Goal: Information Seeking & Learning: Learn about a topic

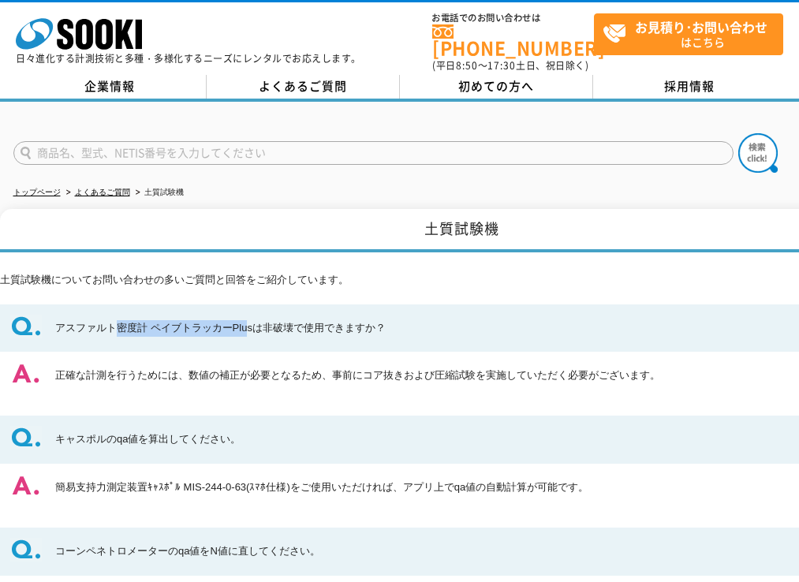
drag, startPoint x: 118, startPoint y: 317, endPoint x: 246, endPoint y: 319, distance: 127.8
click at [247, 319] on dt "アスファルト密度計 ペイブトラッカーPlusは非破壊で使用できますか？" at bounding box center [461, 328] width 923 height 48
drag, startPoint x: 246, startPoint y: 319, endPoint x: 170, endPoint y: 418, distance: 124.8
click at [170, 418] on dt "キャスポルのqa値を算出してください。" at bounding box center [461, 440] width 923 height 48
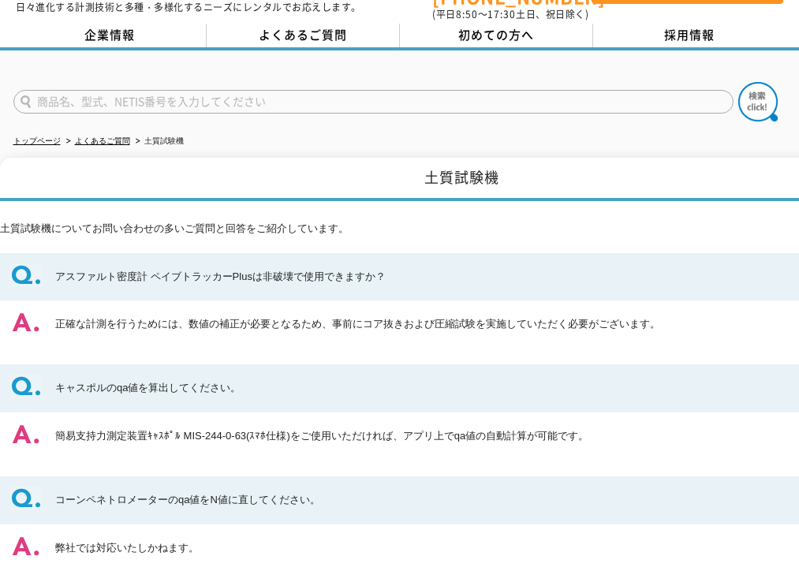
scroll to position [79, 0]
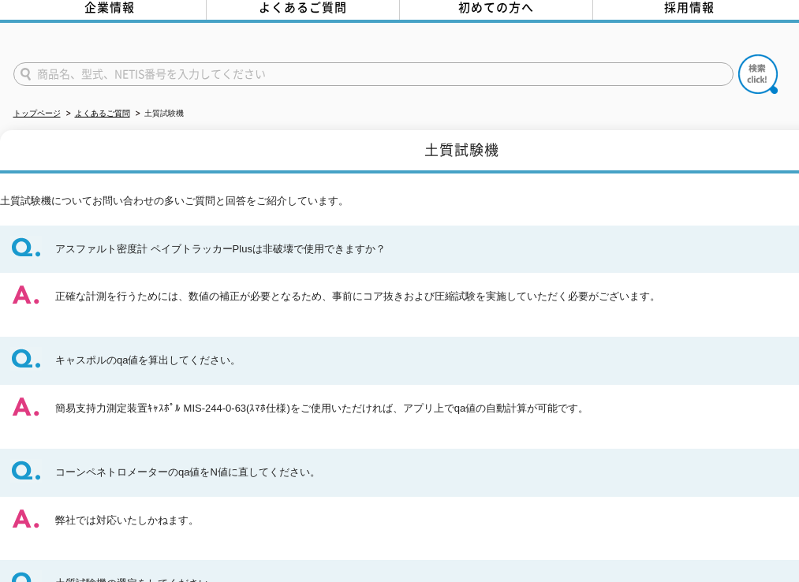
drag, startPoint x: 144, startPoint y: 392, endPoint x: 387, endPoint y: 396, distance: 243.7
click at [387, 396] on dd "簡易支持力測定装置ｷｬｽﾎﾟﾙ MIS-244-0-63(ｽﾏﾎ仕様)をご使用いただければ、アプリ上でqa値の自動計算が可能です。" at bounding box center [461, 409] width 923 height 48
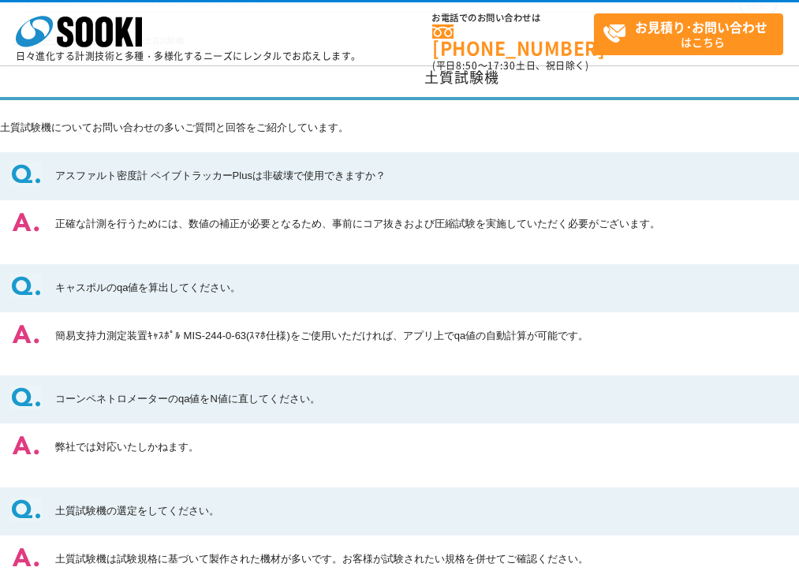
scroll to position [158, 0]
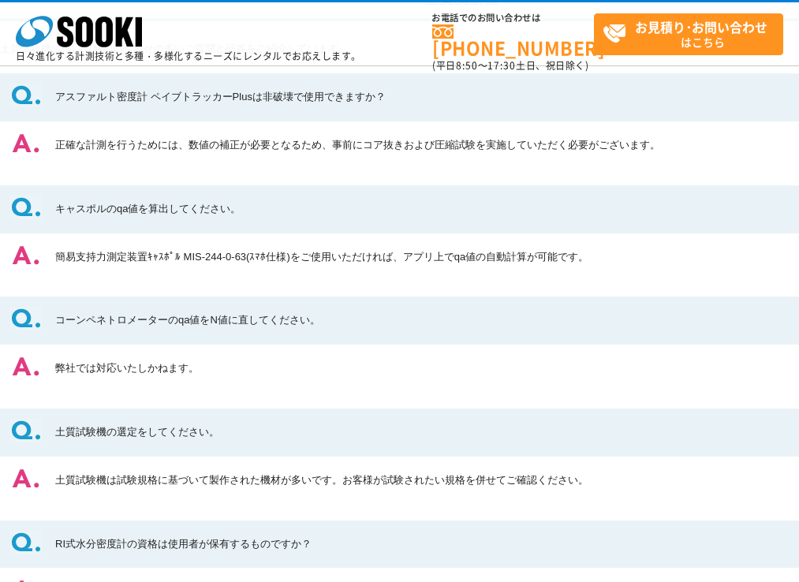
drag, startPoint x: 99, startPoint y: 311, endPoint x: 136, endPoint y: 356, distance: 57.1
click at [136, 356] on dl "アスファルト密度計 ペイブトラッカーPlusは非破壊で使用できますか？ 正確な計測を行うためには、数値の補正が必要となるため、事前にコア抜きおよび圧縮試験を実…" at bounding box center [461, 377] width 923 height 608
click at [136, 356] on dd "弊社では対応いたしかねます。" at bounding box center [461, 369] width 923 height 48
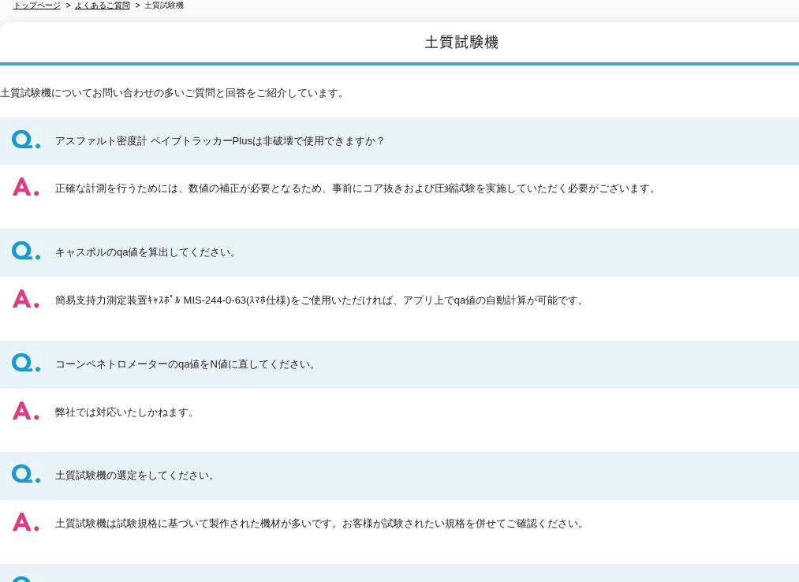
scroll to position [0, 0]
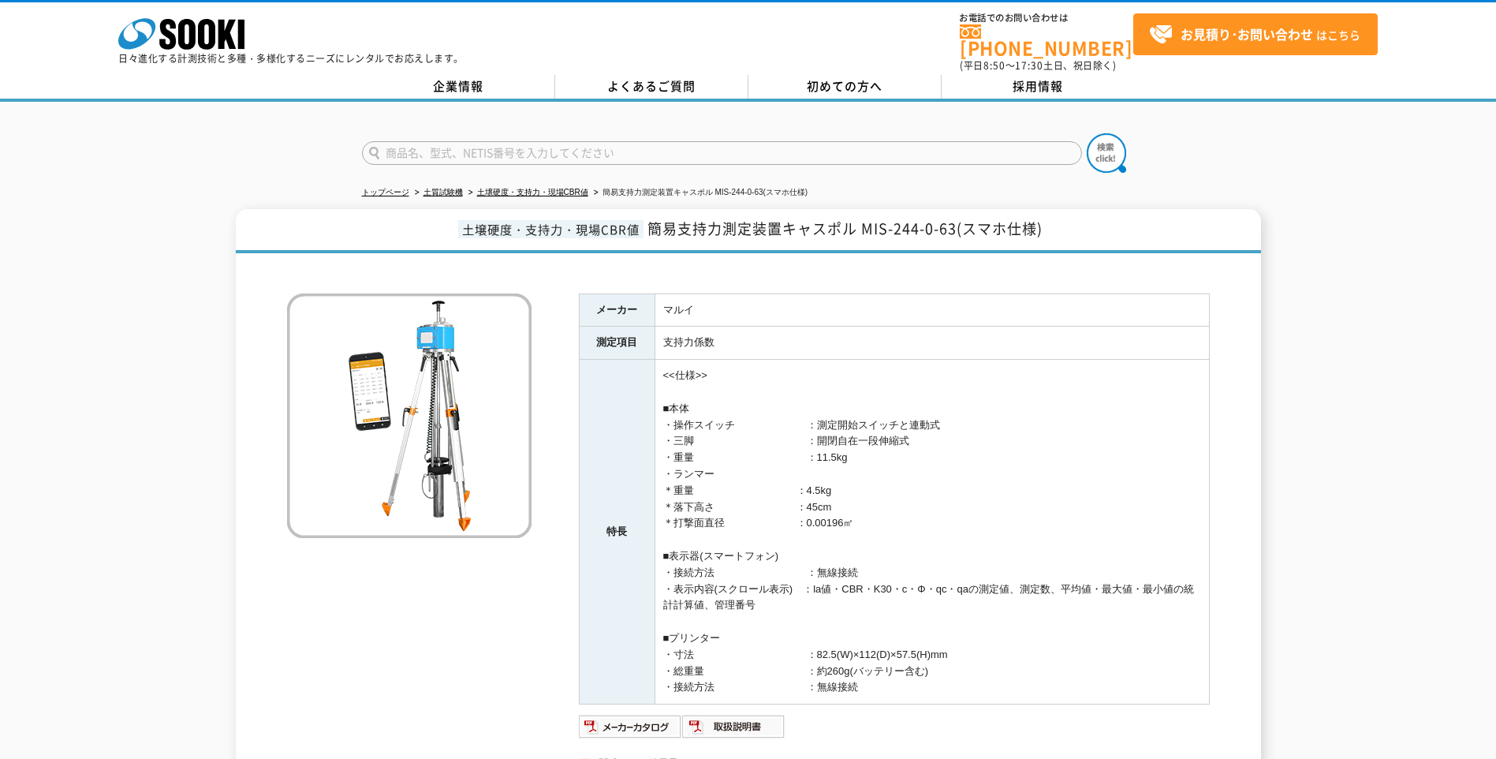
scroll to position [79, 0]
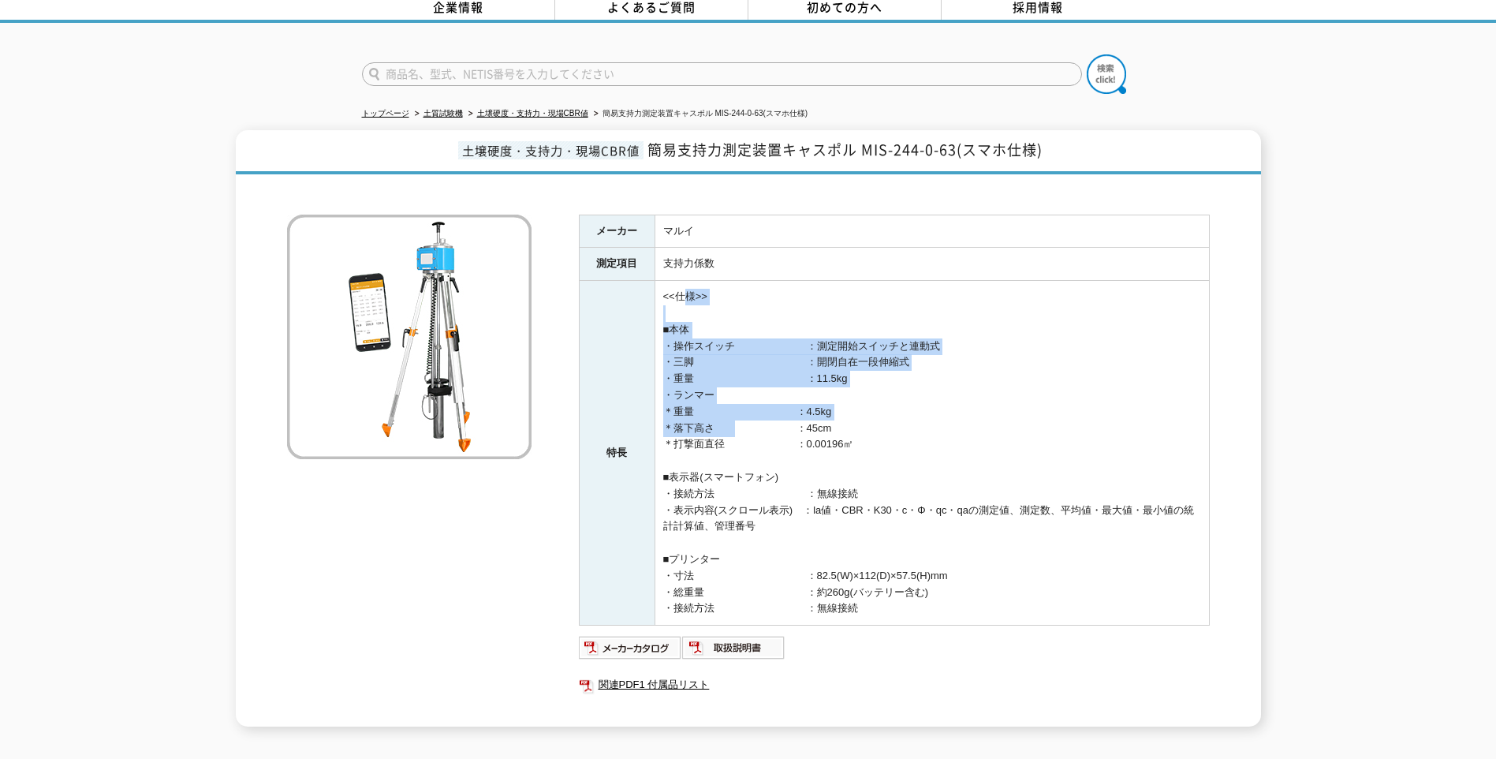
drag, startPoint x: 684, startPoint y: 283, endPoint x: 723, endPoint y: 428, distance: 150.1
click at [725, 427] on td "<<仕様>> ■本体 ・操作スイッチ　　　　　　　：測定開始スイッチと連動式 ・三脚　　　　　　　　　　　：開閉自在一段伸縮式 ・重量　　　　　　　　　　　：…" at bounding box center [931, 453] width 554 height 345
drag, startPoint x: 723, startPoint y: 428, endPoint x: 711, endPoint y: 439, distance: 16.2
click at [711, 439] on td "<<仕様>> ■本体 ・操作スイッチ　　　　　　　：測定開始スイッチと連動式 ・三脚　　　　　　　　　　　：開閉自在一段伸縮式 ・重量　　　　　　　　　　　：…" at bounding box center [931, 453] width 554 height 345
drag, startPoint x: 710, startPoint y: 349, endPoint x: 698, endPoint y: 423, distance: 76.0
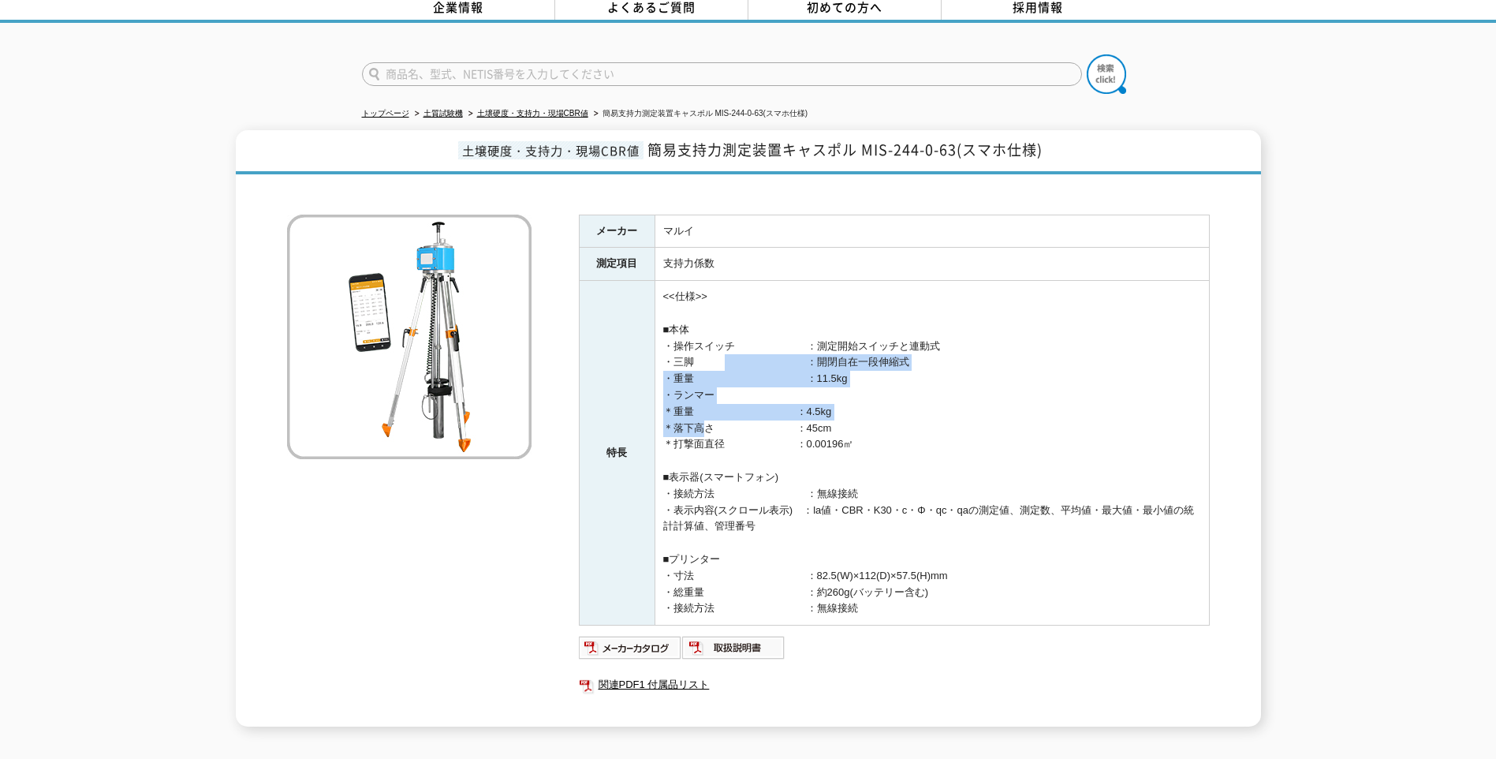
click at [698, 423] on td "<<仕様>> ■本体 ・操作スイッチ　　　　　　　：測定開始スイッチと連動式 ・三脚　　　　　　　　　　　：開閉自在一段伸縮式 ・重量　　　　　　　　　　　：…" at bounding box center [931, 453] width 554 height 345
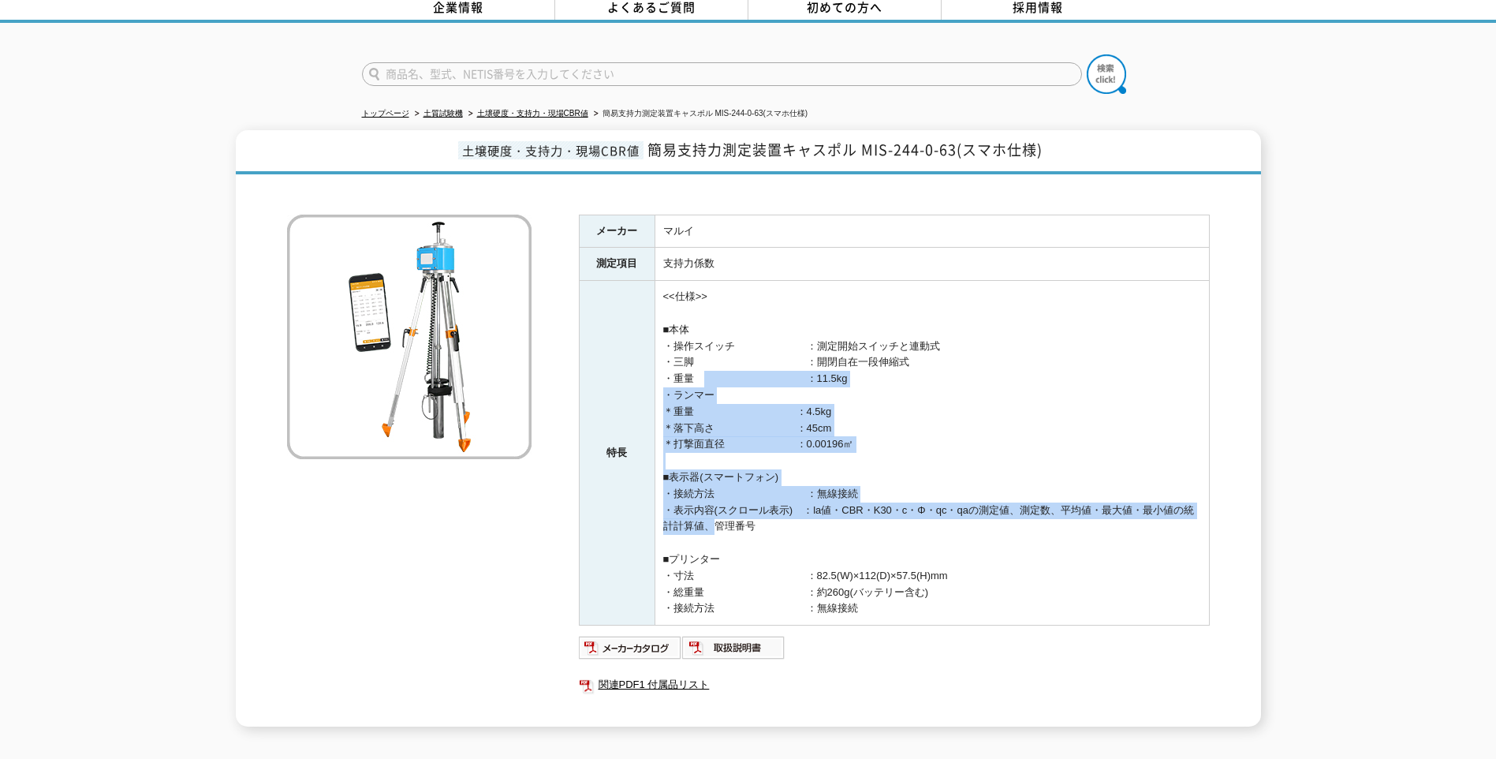
drag, startPoint x: 690, startPoint y: 377, endPoint x: 700, endPoint y: 524, distance: 147.0
click at [700, 524] on td "<<仕様>> ■本体 ・操作スイッチ　　　　　　　：測定開始スイッチと連動式 ・三脚　　　　　　　　　　　：開閉自在一段伸縮式 ・重量　　　　　　　　　　　：…" at bounding box center [931, 453] width 554 height 345
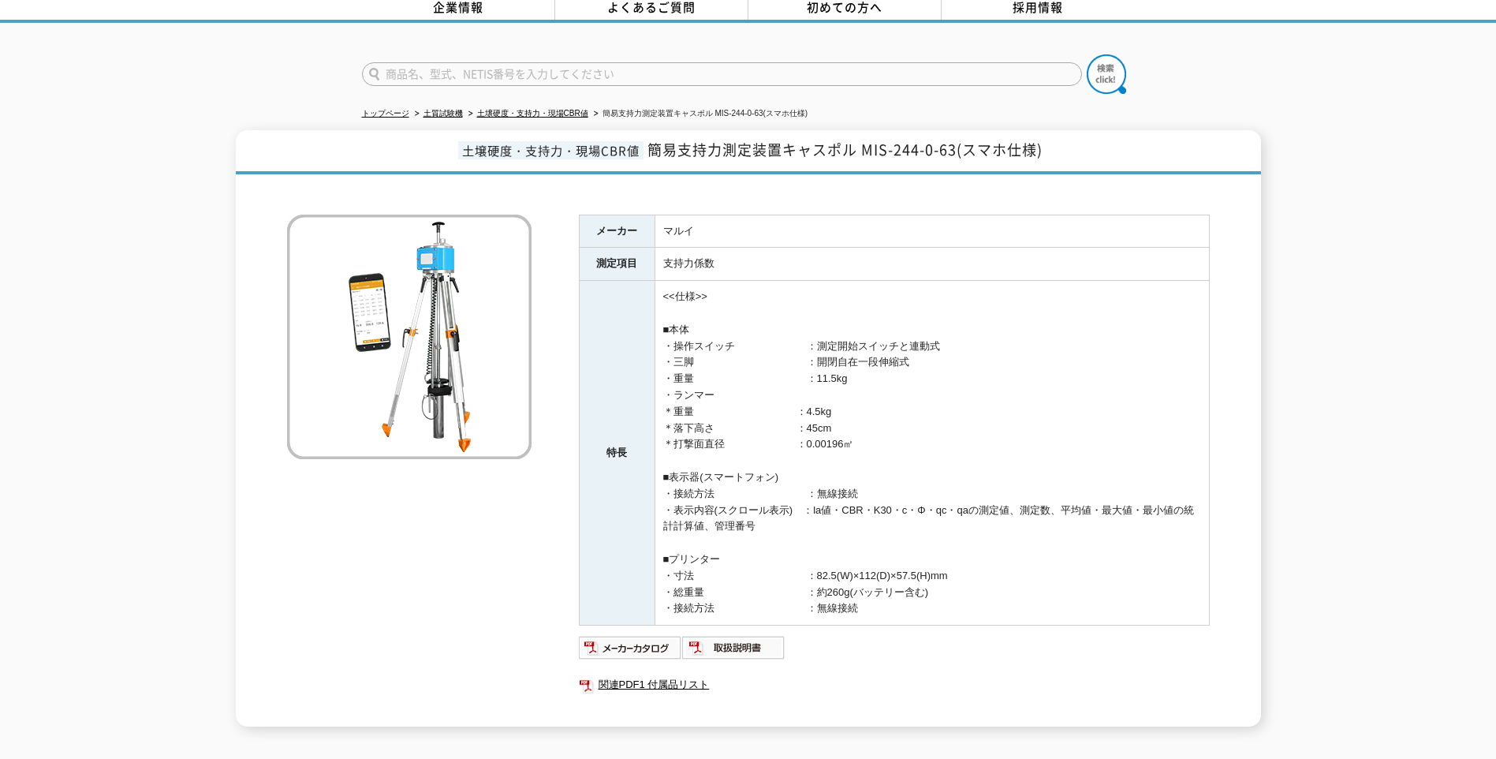
click at [698, 525] on td "<<仕様>> ■本体 ・操作スイッチ　　　　　　　：測定開始スイッチと連動式 ・三脚　　　　　　　　　　　：開閉自在一段伸縮式 ・重量　　　　　　　　　　　：…" at bounding box center [931, 453] width 554 height 345
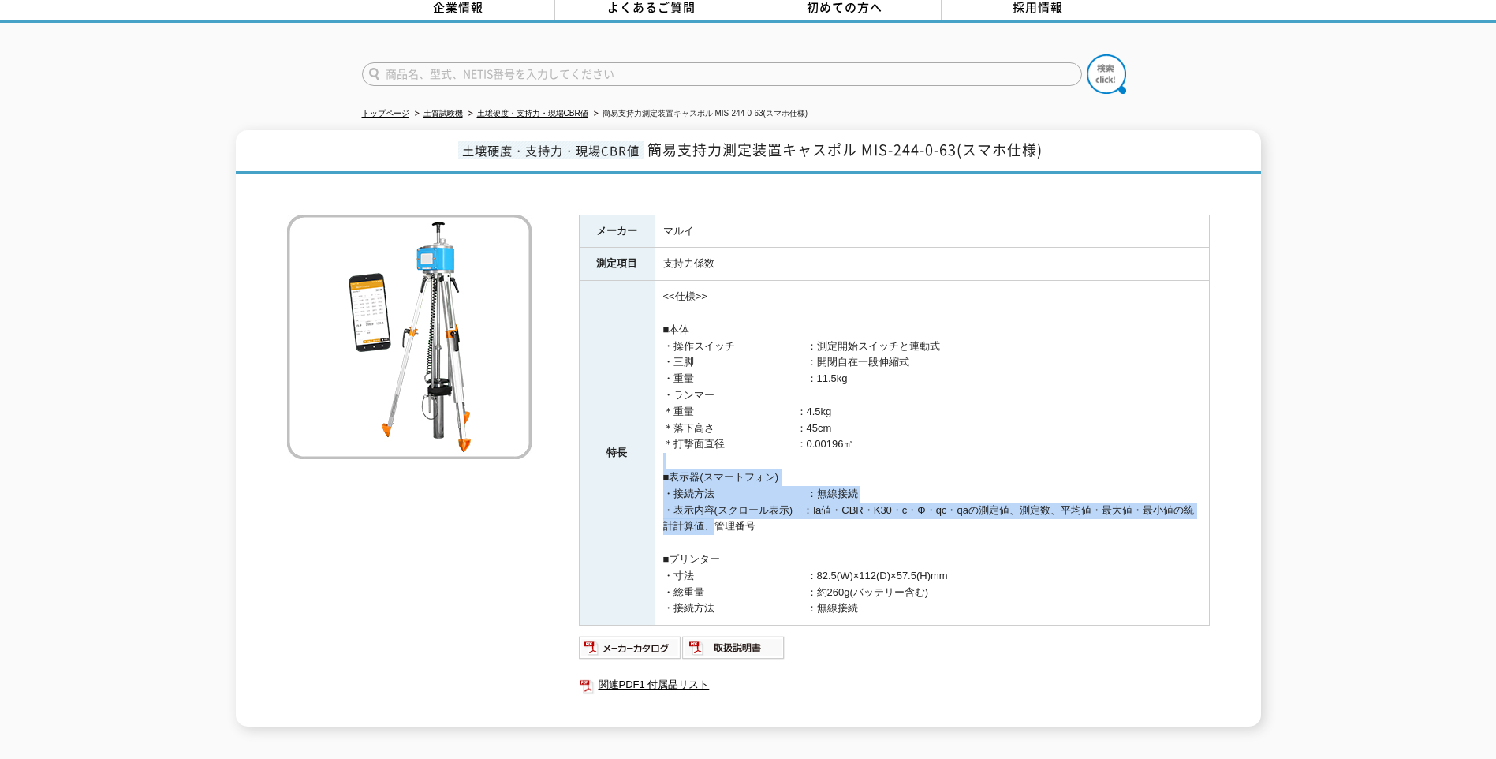
drag, startPoint x: 698, startPoint y: 458, endPoint x: 706, endPoint y: 522, distance: 64.4
click at [706, 522] on td "<<仕様>> ■本体 ・操作スイッチ　　　　　　　：測定開始スイッチと連動式 ・三脚　　　　　　　　　　　：開閉自在一段伸縮式 ・重量　　　　　　　　　　　：…" at bounding box center [931, 453] width 554 height 345
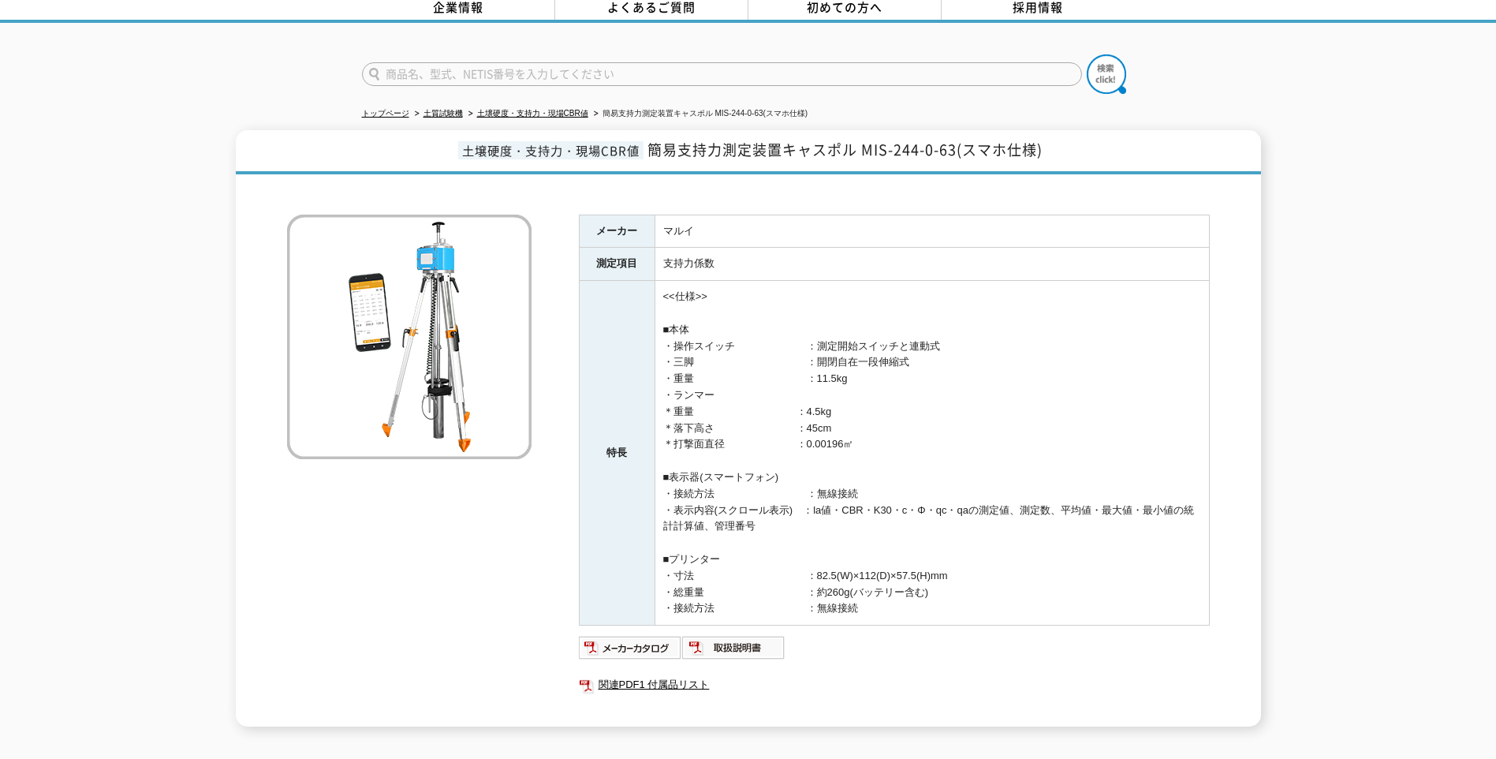
drag, startPoint x: 706, startPoint y: 522, endPoint x: 877, endPoint y: 544, distance: 172.5
click at [798, 544] on td "<<仕様>> ■本体 ・操作スイッチ　　　　　　　：測定開始スイッチと連動式 ・三脚　　　　　　　　　　　：開閉自在一段伸縮式 ・重量　　　　　　　　　　　：…" at bounding box center [931, 453] width 554 height 345
drag, startPoint x: 771, startPoint y: 487, endPoint x: 1114, endPoint y: 488, distance: 343.0
click at [798, 488] on td "<<仕様>> ■本体 ・操作スイッチ　　　　　　　：測定開始スイッチと連動式 ・三脚　　　　　　　　　　　：開閉自在一段伸縮式 ・重量　　　　　　　　　　　：…" at bounding box center [931, 453] width 554 height 345
drag, startPoint x: 1114, startPoint y: 488, endPoint x: 971, endPoint y: 523, distance: 146.9
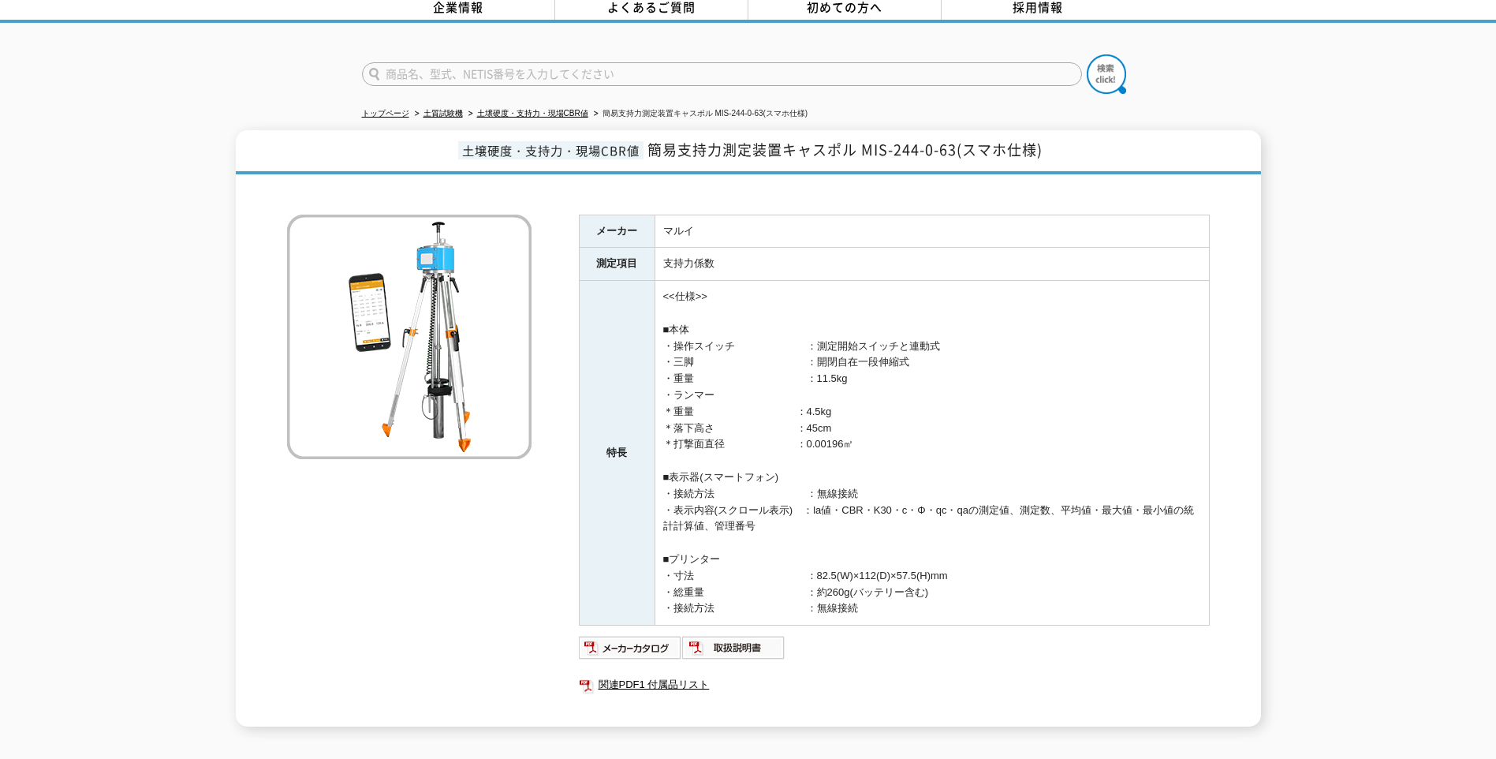
click at [798, 523] on td "<<仕様>> ■本体 ・操作スイッチ　　　　　　　：測定開始スイッチと連動式 ・三脚　　　　　　　　　　　：開閉自在一段伸縮式 ・重量　　　　　　　　　　　：…" at bounding box center [931, 453] width 554 height 345
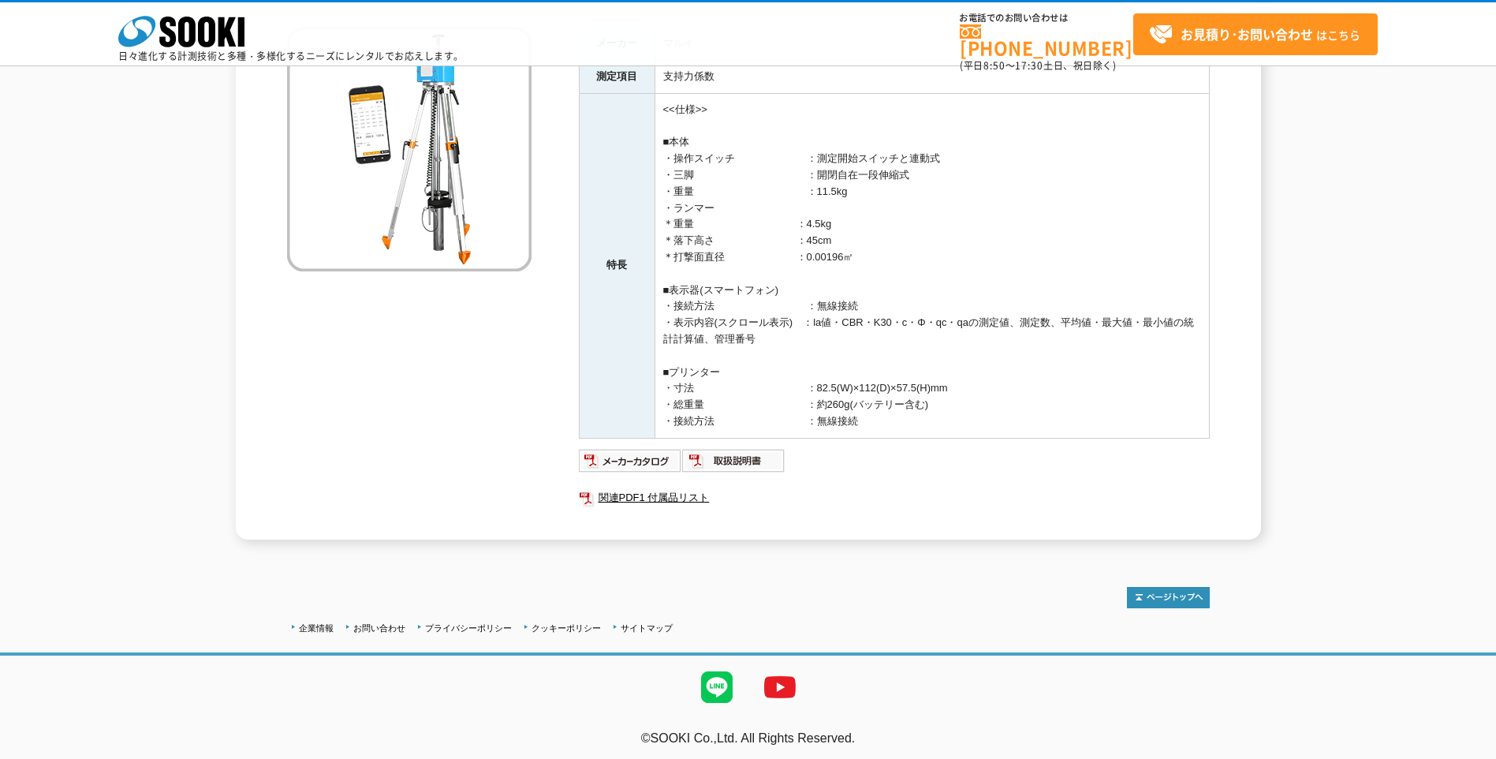
scroll to position [198, 0]
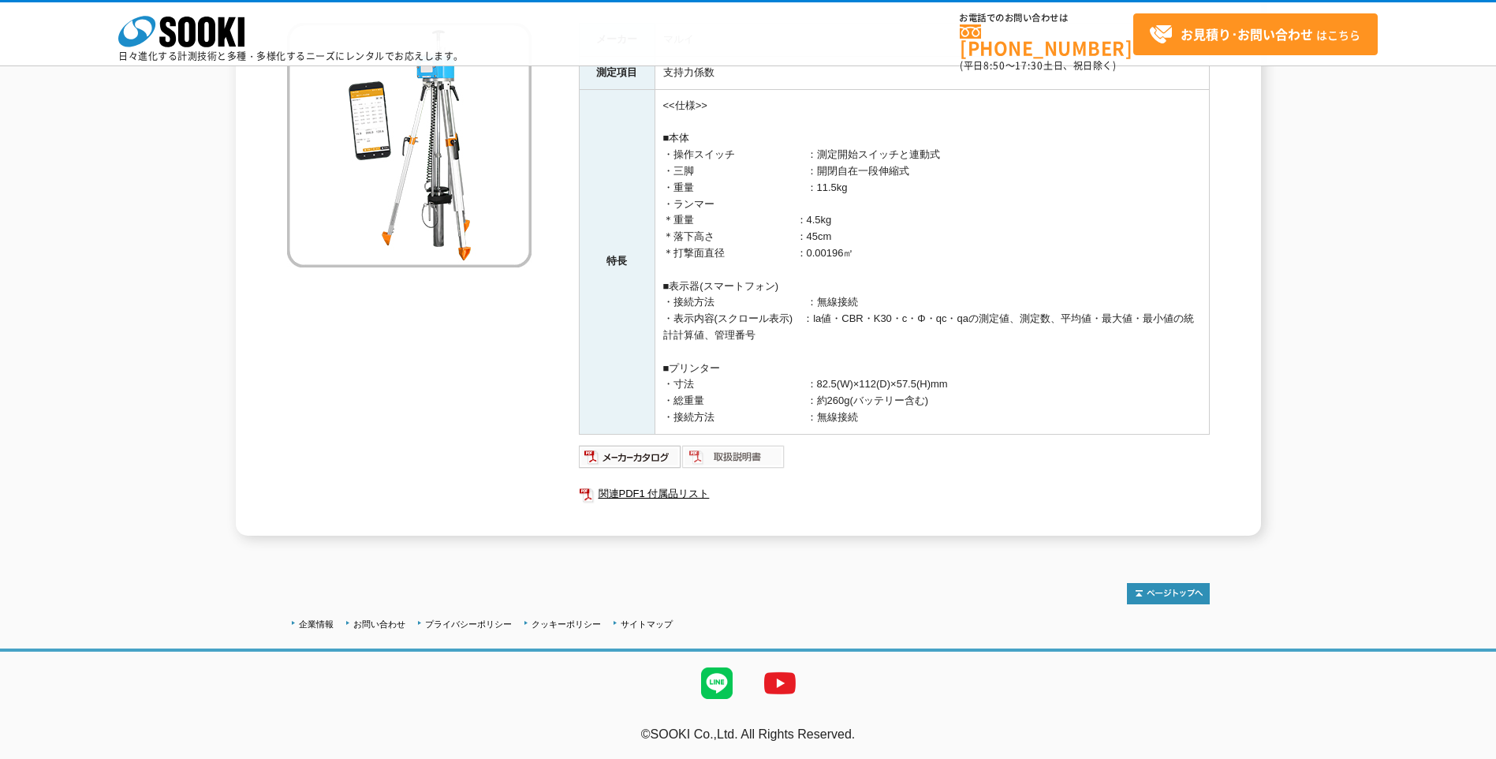
click at [736, 457] on img at bounding box center [733, 456] width 103 height 25
